Goal: Task Accomplishment & Management: Use online tool/utility

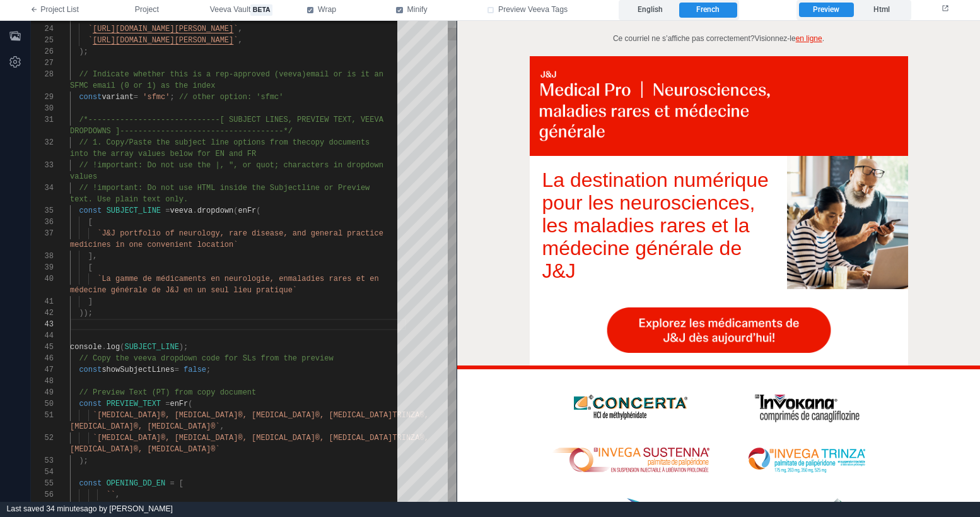
scroll to position [34, 0]
type textarea "**********"
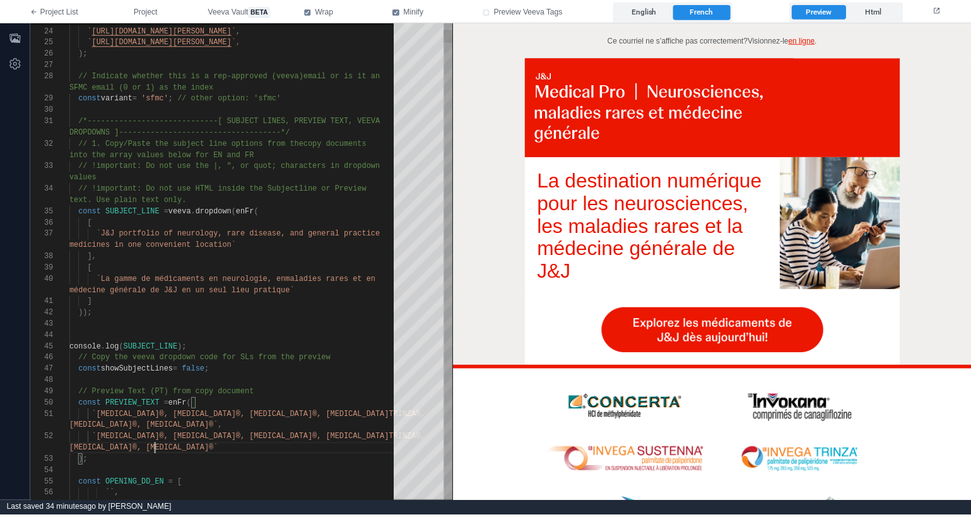
scroll to position [34, 86]
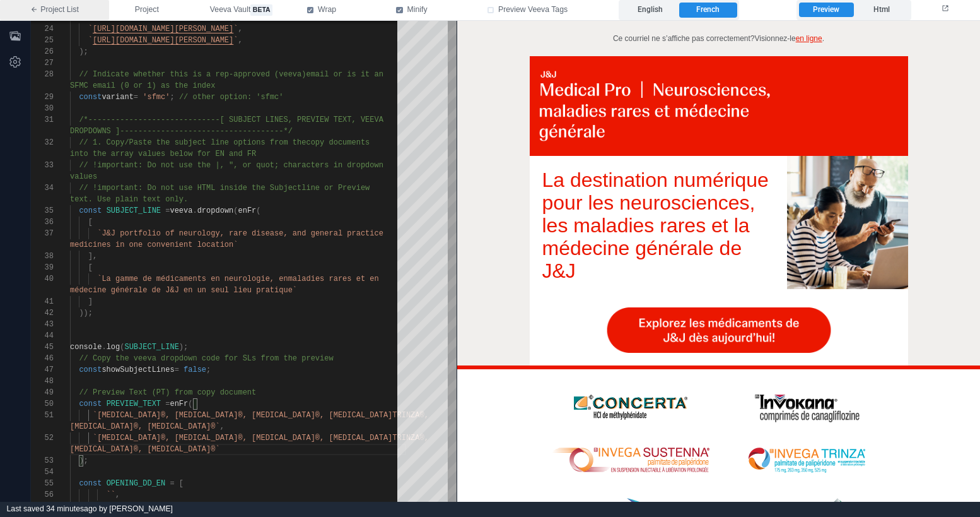
click at [59, 10] on link "Project List" at bounding box center [54, 10] width 109 height 20
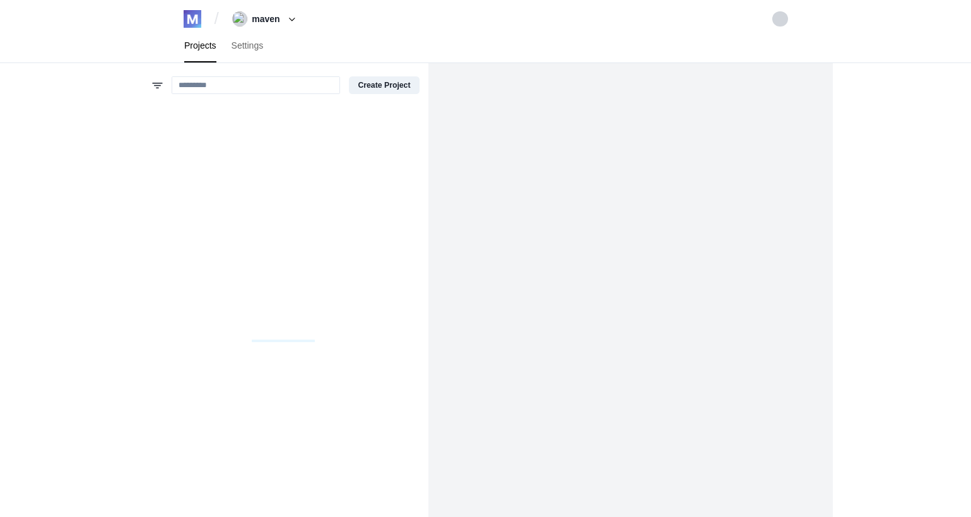
click at [271, 21] on button "maven" at bounding box center [266, 19] width 76 height 20
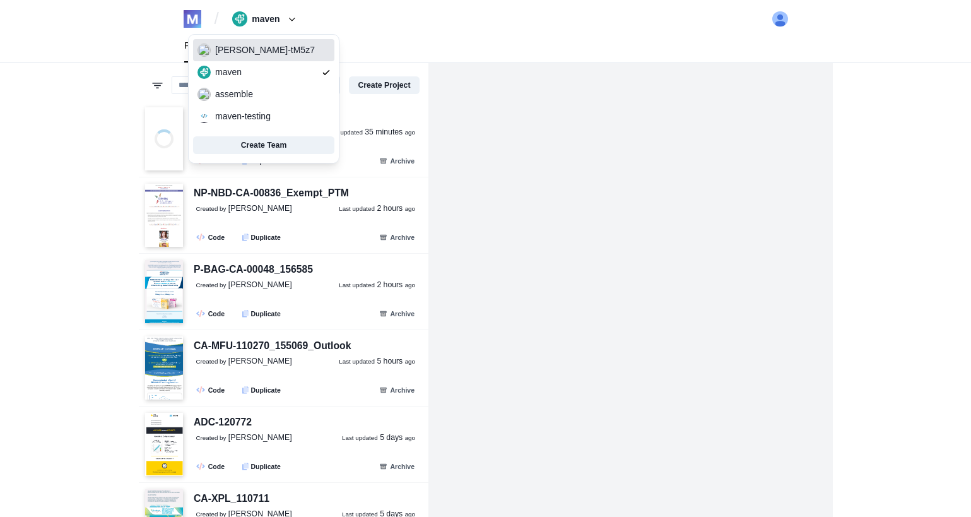
click at [253, 57] on span "rondie-li-tM5z7" at bounding box center [263, 51] width 141 height 18
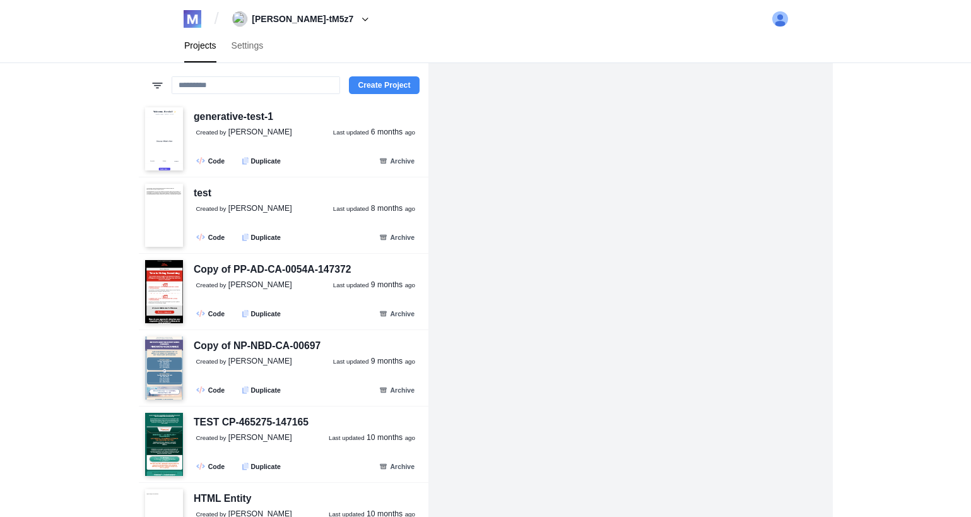
click at [387, 79] on button "Create Project" at bounding box center [384, 85] width 70 height 18
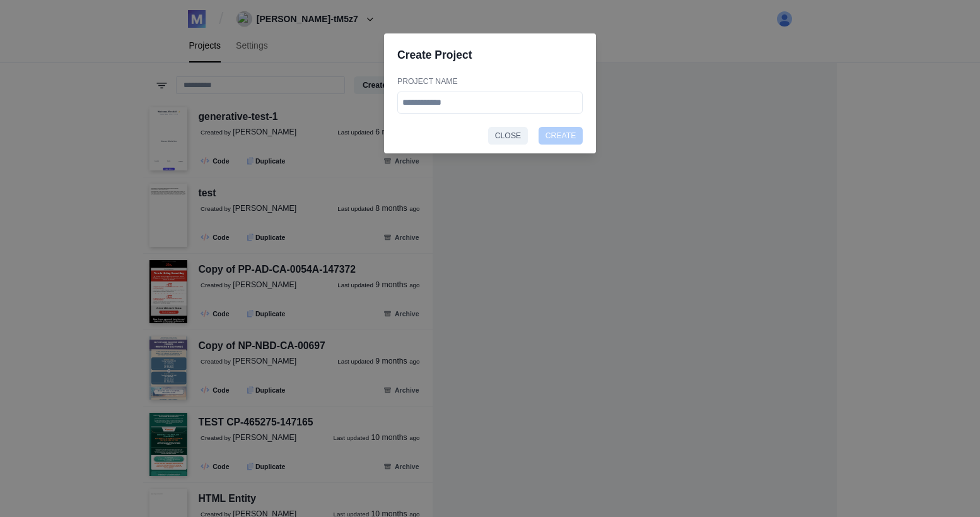
click at [518, 137] on button "Close" at bounding box center [508, 136] width 40 height 18
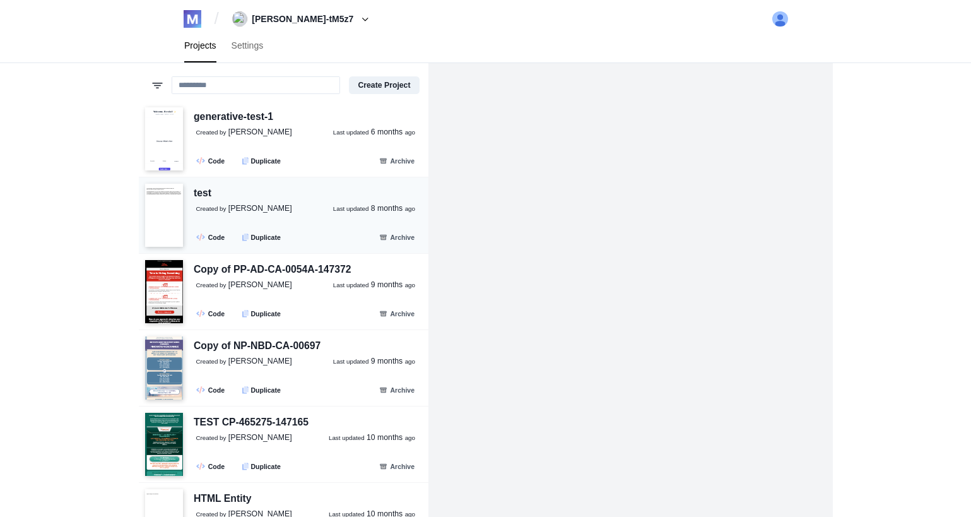
click at [264, 192] on div "test Created by Rondie Li Last updated 8 months ago .fa-secondary{opacity:.4} C…" at bounding box center [302, 215] width 239 height 61
click at [207, 238] on link ".fa-secondary{opacity:.4} Code" at bounding box center [212, 237] width 40 height 15
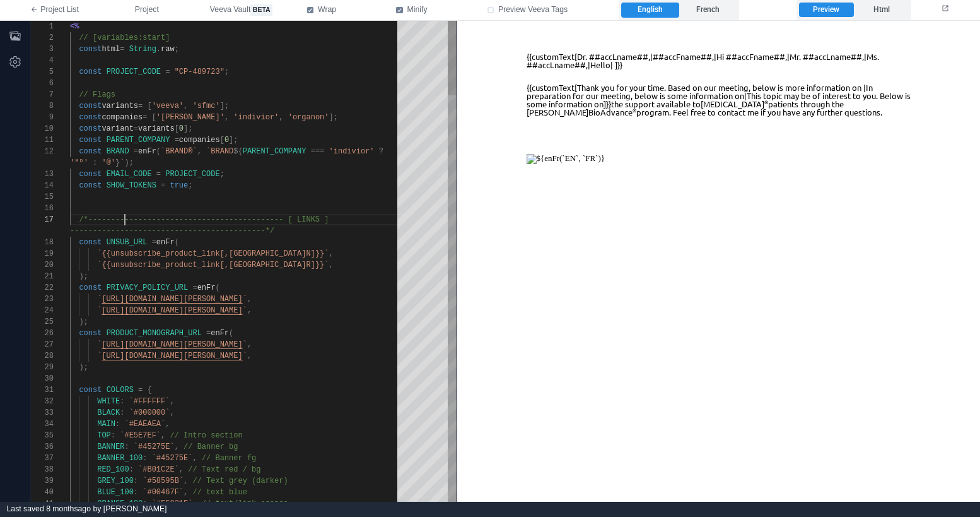
drag, startPoint x: 126, startPoint y: 214, endPoint x: 108, endPoint y: 175, distance: 43.2
click at [126, 215] on span "/*------------------------------------------- [ LI" at bounding box center [192, 219] width 227 height 9
click at [238, 78] on div at bounding box center [238, 83] width 336 height 11
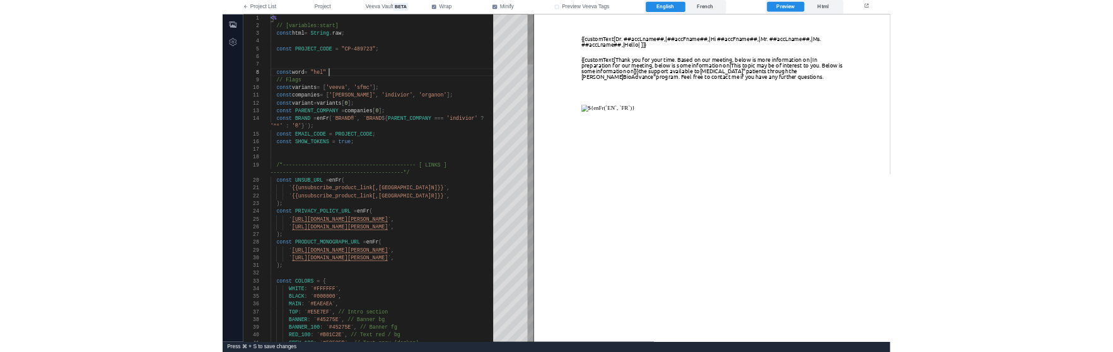
scroll to position [79, 96]
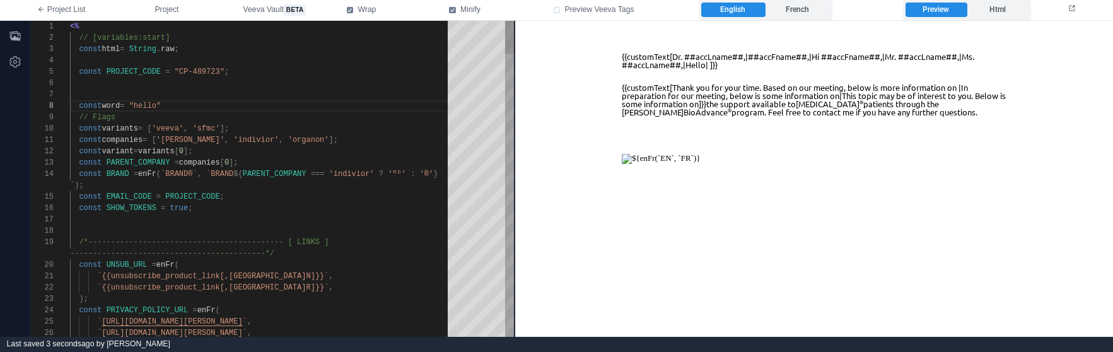
click at [138, 126] on span "variants" at bounding box center [120, 128] width 37 height 9
click at [168, 112] on div "// Flags" at bounding box center [263, 117] width 387 height 11
type textarea "**********"
click at [354, 223] on div at bounding box center [263, 219] width 387 height 11
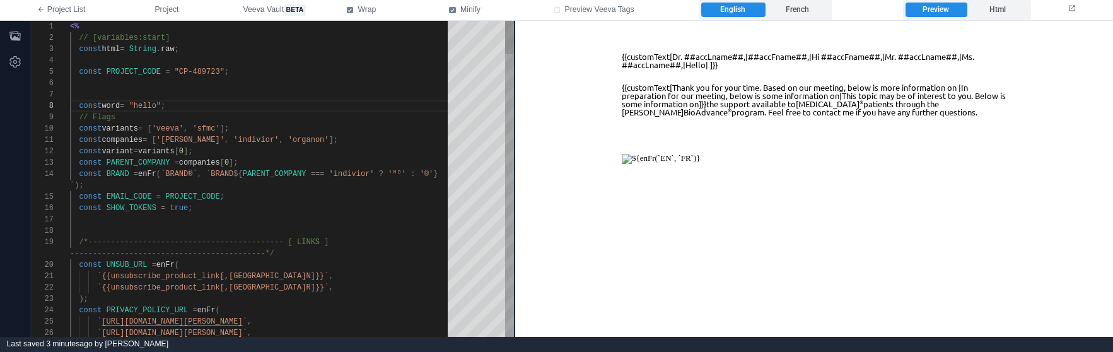
scroll to position [68, 9]
click at [305, 237] on div "/*------------------------------------------- [ LI NKS ]" at bounding box center [263, 242] width 387 height 11
click at [330, 240] on div "1 2 3 4 5 6 7 8 9 10 11 12 13 14 15 16 17 18 19 20 21 22 23 24 25 26 <% // [var…" at bounding box center [272, 179] width 483 height 316
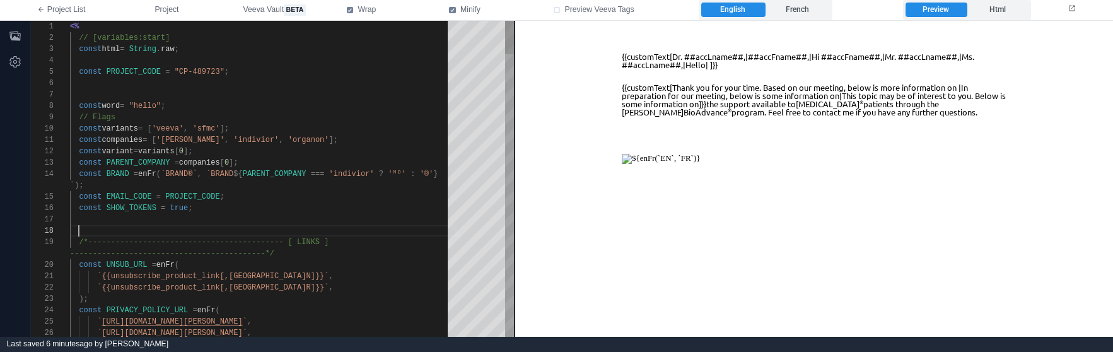
click at [341, 233] on div at bounding box center [263, 230] width 387 height 11
click at [145, 206] on span "SHOW_TOKENS" at bounding box center [132, 208] width 50 height 9
type textarea "**********"
click at [353, 292] on div "1 2 3 4 5 6 7 8 9 10 11 12 13 14 15 16 17 18 19 20 21 22 23 24 25 26 <% // [var…" at bounding box center [272, 179] width 483 height 316
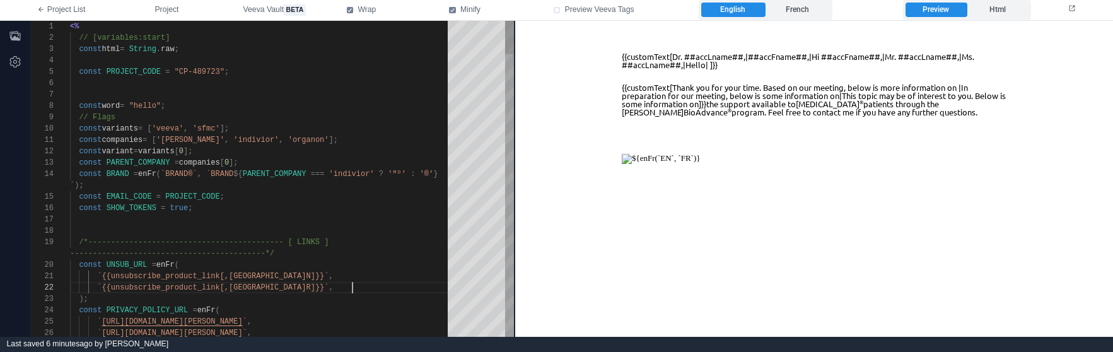
scroll to position [34, 282]
